Goal: Answer question/provide support

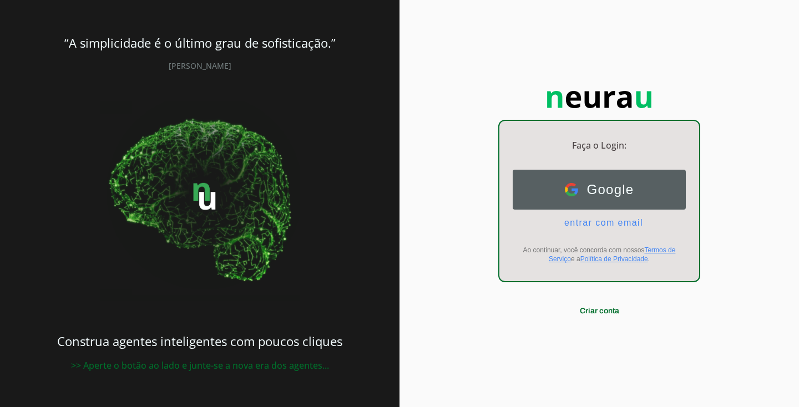
click at [622, 190] on span "Google" at bounding box center [606, 190] width 56 height 16
click at [598, 196] on span "Google" at bounding box center [606, 190] width 56 height 16
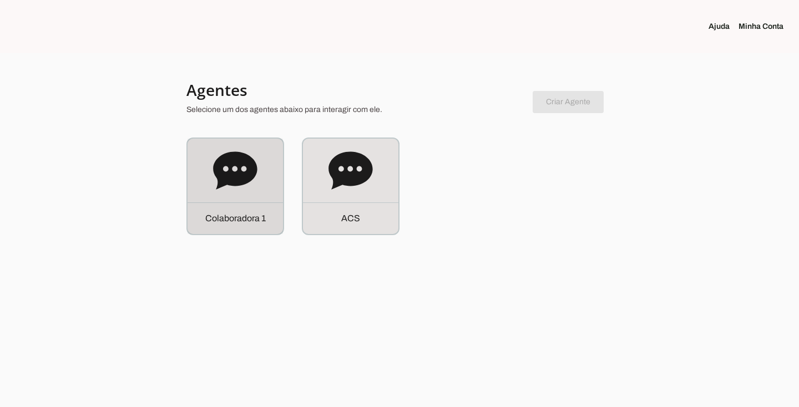
click at [222, 196] on div "C o l a b o r a d o r a 1" at bounding box center [234, 186] width 95 height 95
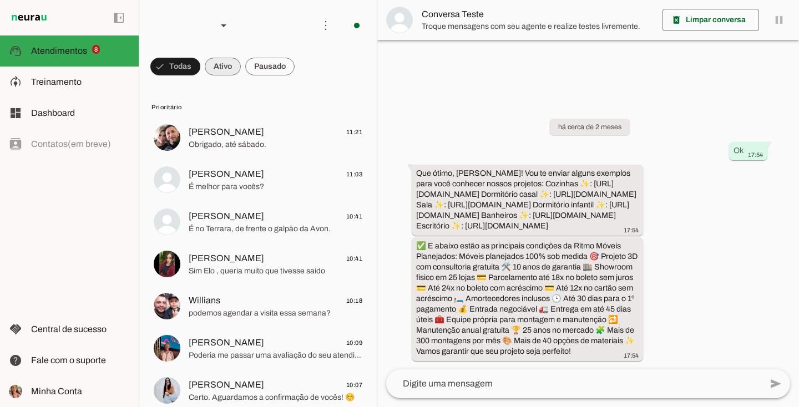
scroll to position [19, 0]
click at [230, 65] on span at bounding box center [223, 66] width 36 height 27
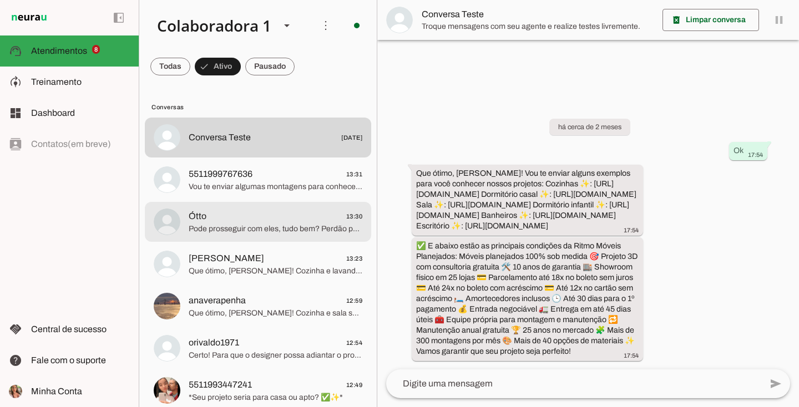
drag, startPoint x: 285, startPoint y: 213, endPoint x: 512, endPoint y: 164, distance: 232.7
click at [285, 213] on span "Ótto 13:30" at bounding box center [276, 217] width 174 height 14
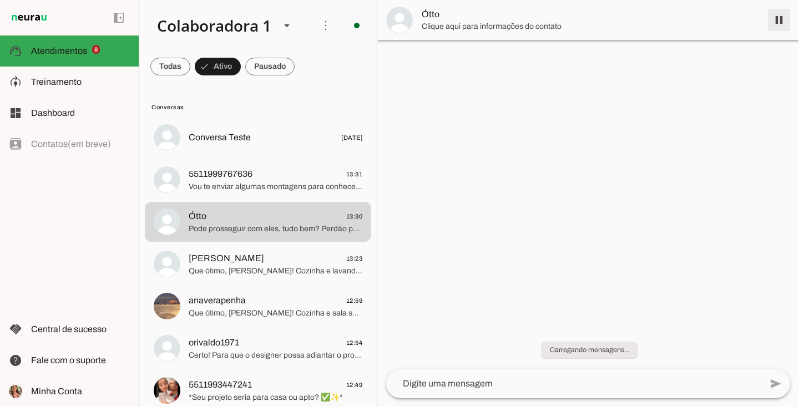
click at [776, 17] on span at bounding box center [778, 20] width 27 height 27
